Goal: Complete application form: Complete application form

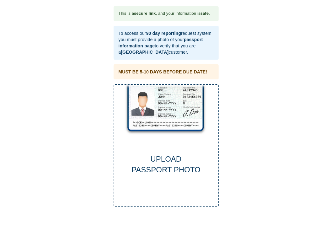
drag, startPoint x: 170, startPoint y: 104, endPoint x: 156, endPoint y: 103, distance: 13.3
click at [156, 103] on div "UPLOAD PASSPORT PHOTO" at bounding box center [166, 145] width 105 height 123
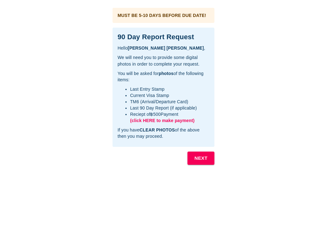
scroll to position [31, 0]
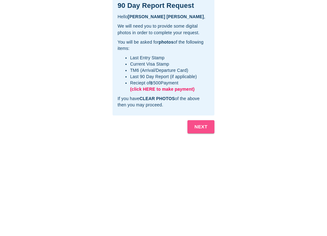
click at [200, 126] on b "NEXT" at bounding box center [200, 127] width 13 height 8
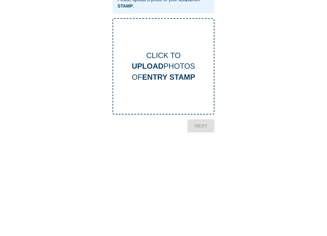
click at [158, 66] on b "UPLOAD" at bounding box center [148, 66] width 32 height 8
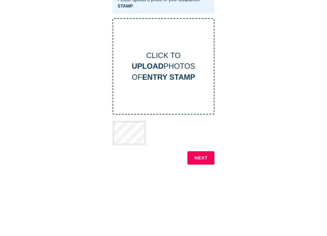
click at [200, 155] on b "NEXT" at bounding box center [200, 158] width 13 height 8
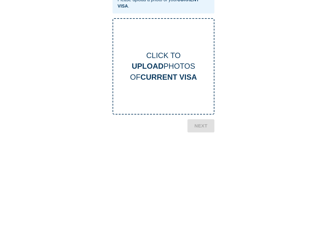
click at [158, 73] on b "CURRENT VISA" at bounding box center [168, 77] width 56 height 8
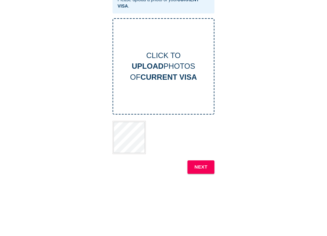
click at [200, 165] on b "NEXT" at bounding box center [200, 167] width 13 height 8
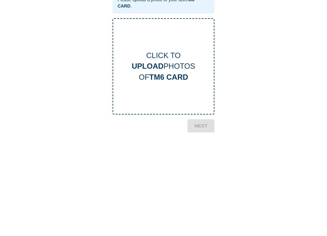
click at [162, 66] on b "UPLOAD" at bounding box center [148, 66] width 32 height 8
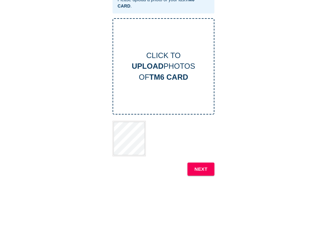
click at [199, 168] on b "NEXT" at bounding box center [200, 169] width 13 height 8
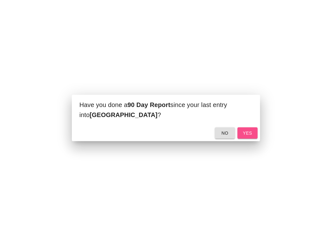
click at [246, 133] on span "yes" at bounding box center [247, 133] width 10 height 8
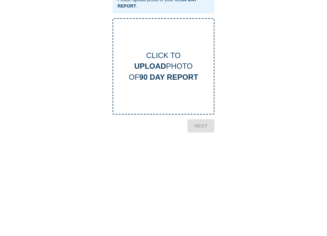
click at [164, 65] on b "UPLOAD" at bounding box center [150, 66] width 32 height 8
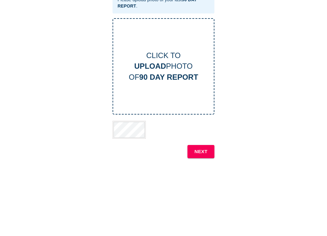
click at [200, 151] on b "NEXT" at bounding box center [200, 151] width 13 height 8
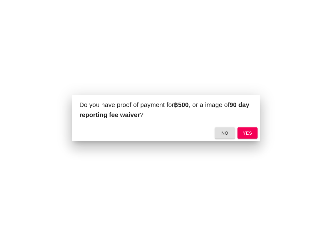
click at [248, 131] on span "yes" at bounding box center [247, 133] width 10 height 8
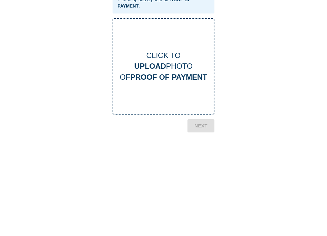
click at [162, 62] on b "UPLOAD" at bounding box center [150, 66] width 32 height 8
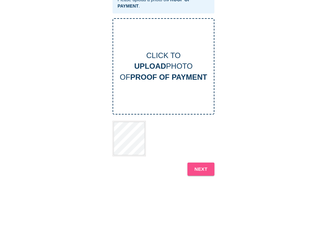
click at [199, 169] on b "NEXT" at bounding box center [200, 169] width 13 height 8
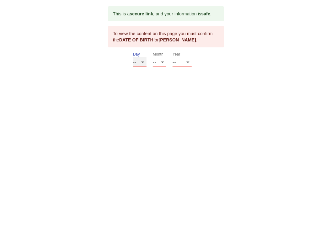
click at [142, 61] on select "-- 01 02 03 04 05 06 07 08 09 10 11 12 13 14 15 16 17 18 19 20 21 22 23 24 25 2…" at bounding box center [139, 62] width 13 height 10
select select "15"
click at [133, 57] on select "-- 01 02 03 04 05 06 07 08 09 10 11 12 13 14 15 16 17 18 19 20 21 22 23 24 25 2…" at bounding box center [139, 62] width 13 height 10
click at [163, 61] on select "-- 01 02 03 04 05 06 07 08 09 10 11 12" at bounding box center [159, 62] width 13 height 10
select select "12"
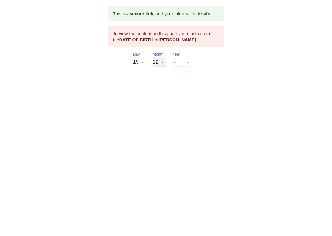
click at [153, 57] on select "-- 01 02 03 04 05 06 07 08 09 10 11 12" at bounding box center [159, 62] width 13 height 10
click at [187, 62] on select "-- 2025 2024 2023 2022 2021 2020 2019 2018 2017 2016 2015 2014 2013 2012 2011 2…" at bounding box center [181, 62] width 19 height 10
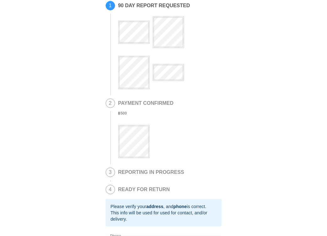
scroll to position [9, 0]
